Goal: Task Accomplishment & Management: Manage account settings

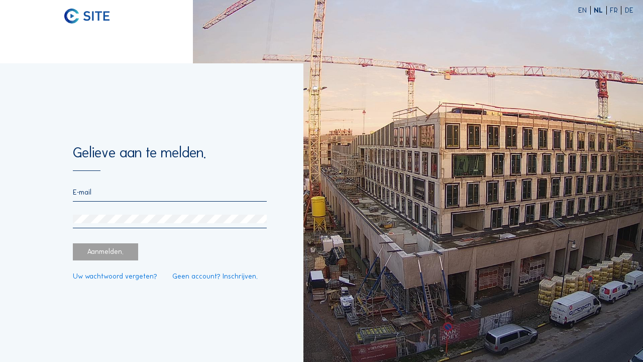
click at [222, 189] on input "email" at bounding box center [170, 192] width 194 height 9
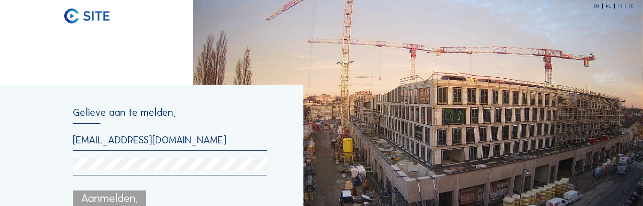
type input "[EMAIL_ADDRESS][DOMAIN_NAME]"
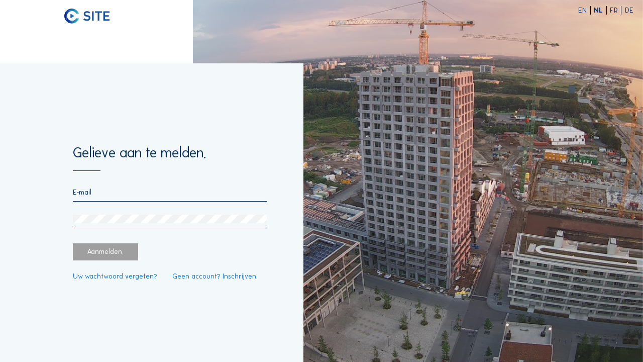
click at [319, 181] on img at bounding box center [418, 181] width 450 height 362
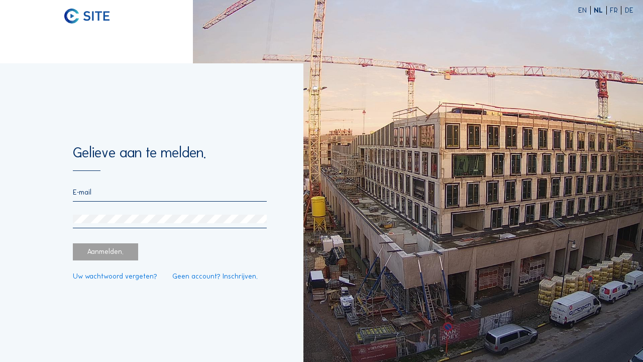
click at [76, 190] on input "email" at bounding box center [170, 192] width 194 height 9
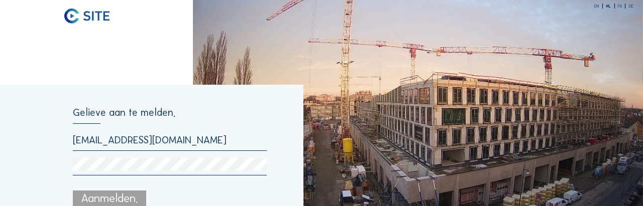
type input "[EMAIL_ADDRESS][DOMAIN_NAME]"
